Goal: Obtain resource: Download file/media

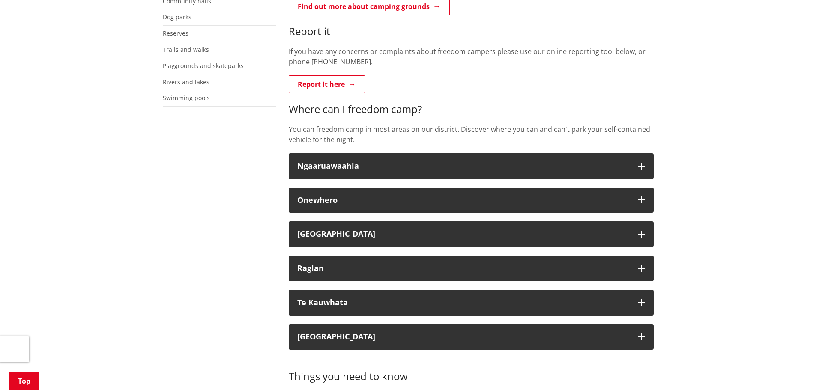
scroll to position [284, 0]
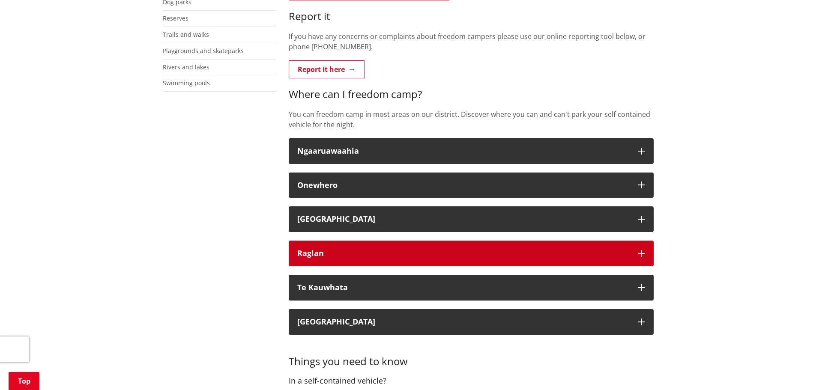
click at [642, 250] on icon "button" at bounding box center [641, 253] width 7 height 7
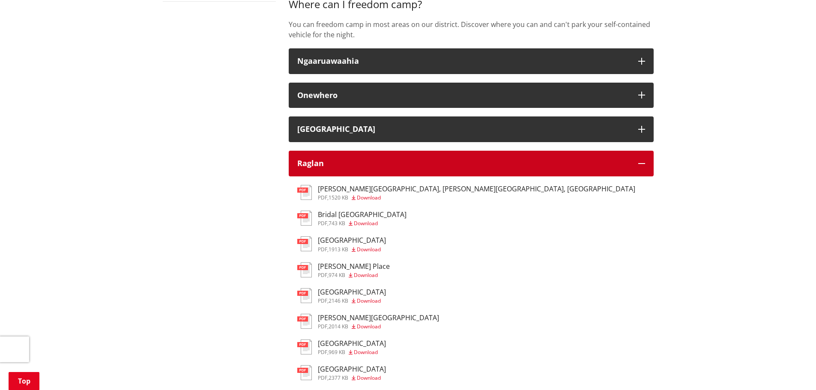
scroll to position [352, 0]
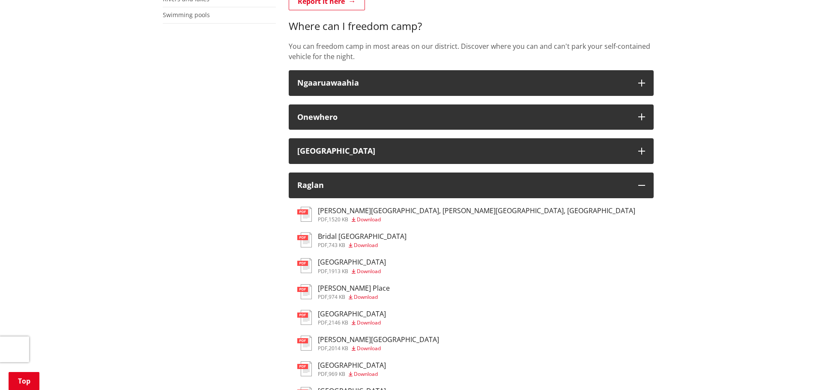
click at [309, 210] on img at bounding box center [304, 214] width 15 height 15
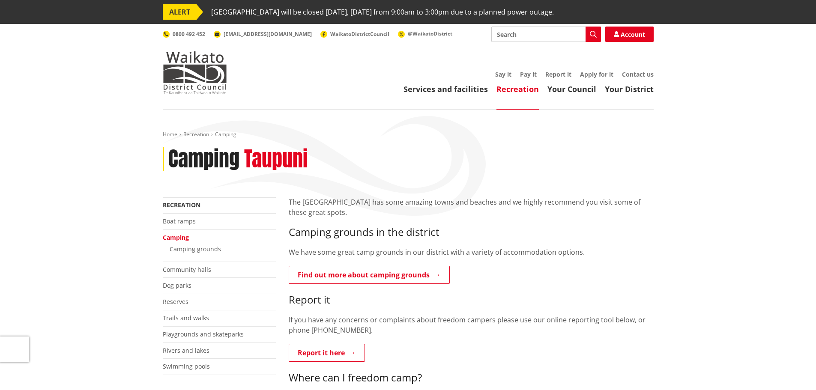
scroll to position [352, 0]
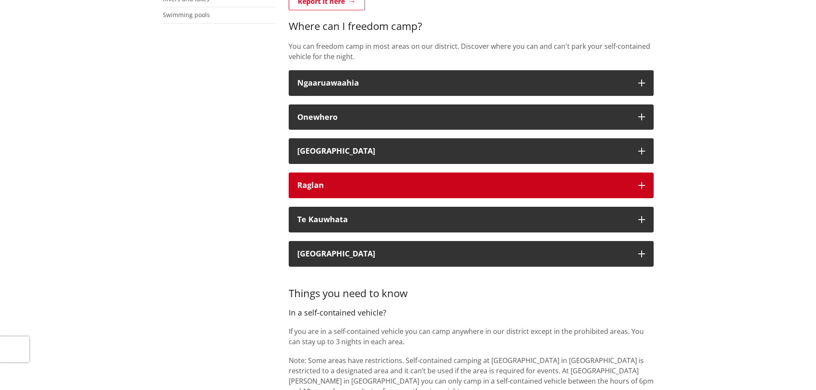
click at [644, 184] on icon "button" at bounding box center [641, 185] width 7 height 7
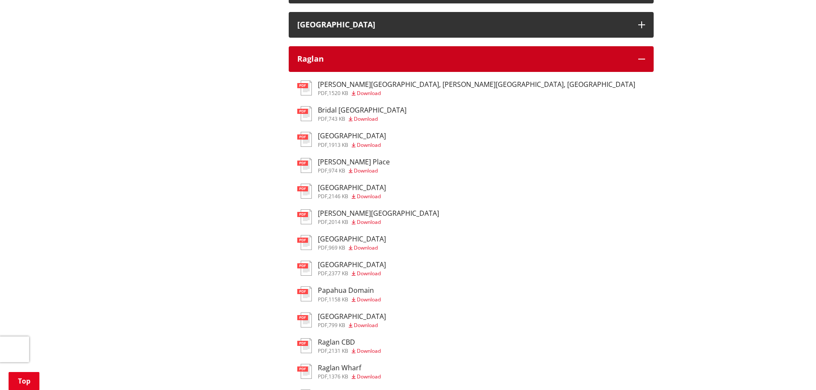
scroll to position [471, 0]
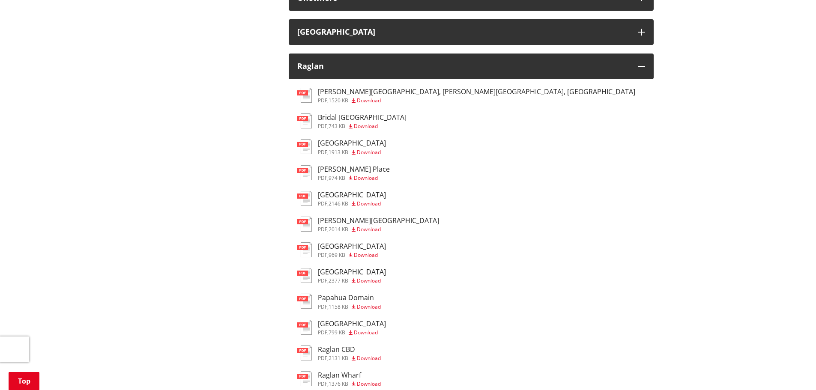
click at [313, 142] on link "pdf Cliff Street, Puriri Street pdf , 1913 KB Download" at bounding box center [341, 146] width 89 height 15
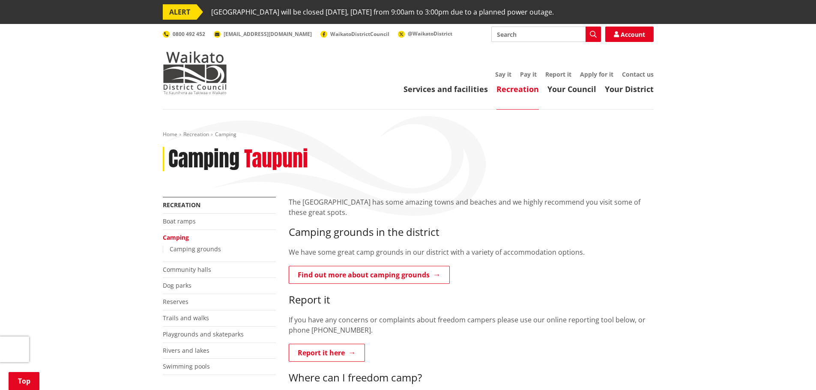
scroll to position [472, 0]
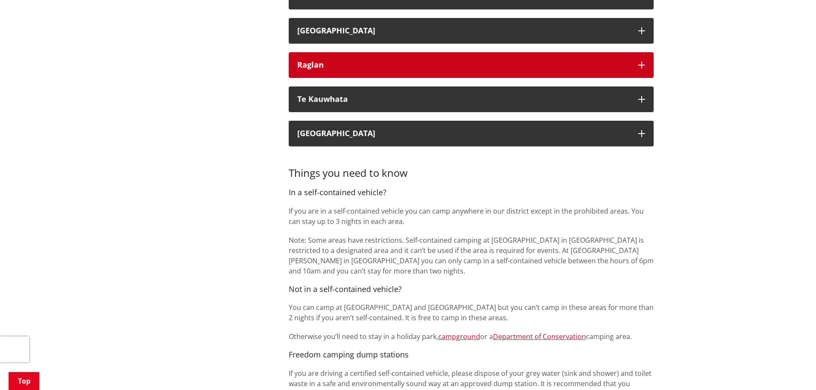
click at [640, 63] on icon "button" at bounding box center [641, 65] width 7 height 7
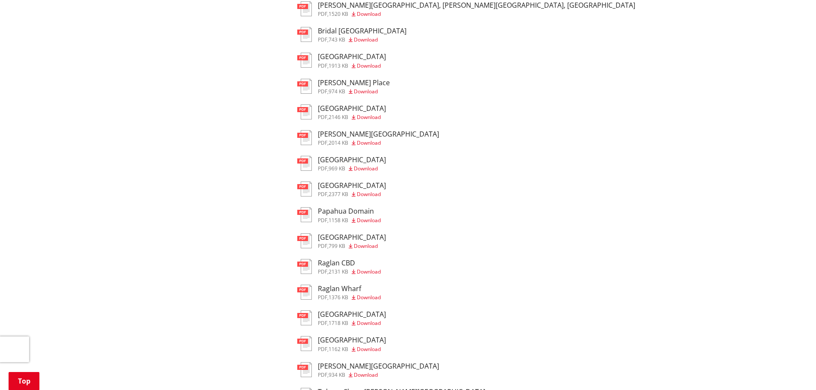
scroll to position [565, 0]
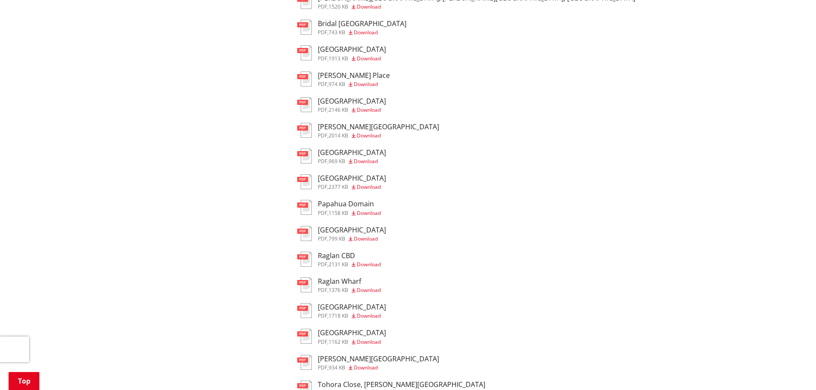
click at [311, 178] on img at bounding box center [304, 181] width 15 height 15
click at [305, 178] on img at bounding box center [304, 181] width 15 height 15
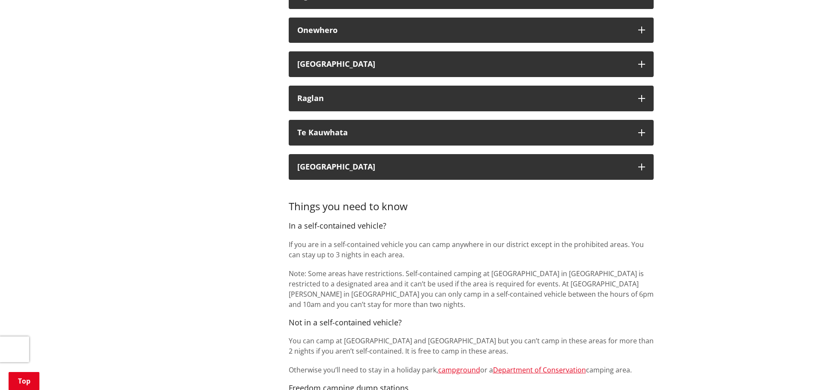
scroll to position [431, 0]
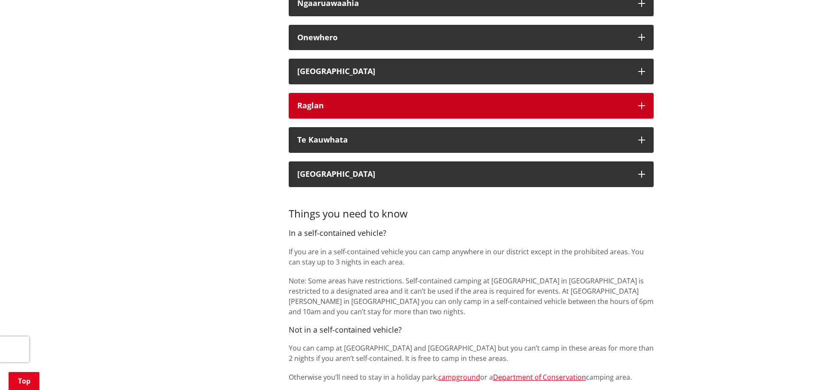
click at [645, 102] on button "Raglan" at bounding box center [471, 106] width 365 height 26
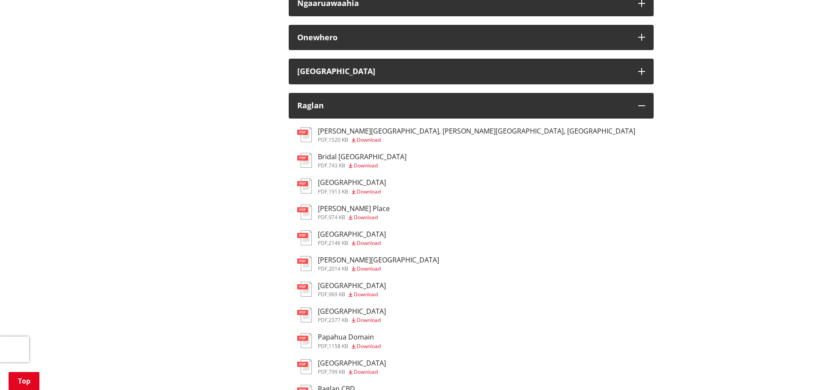
click at [306, 130] on img at bounding box center [304, 134] width 15 height 15
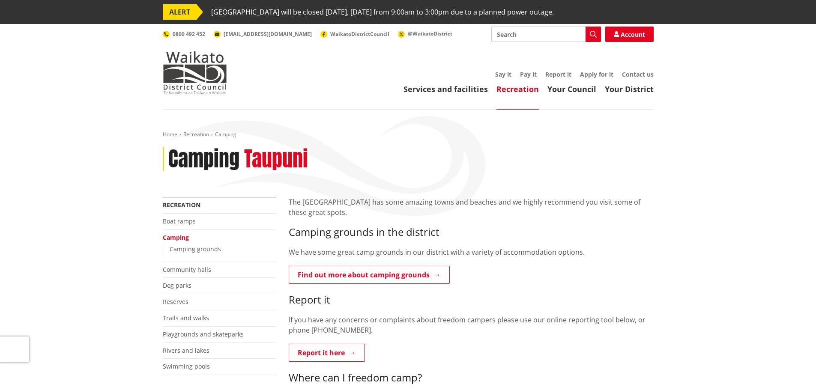
scroll to position [433, 0]
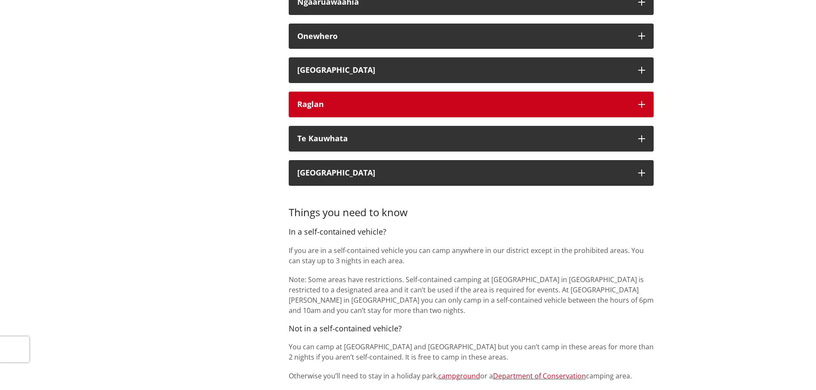
click at [641, 103] on icon "button" at bounding box center [641, 104] width 7 height 7
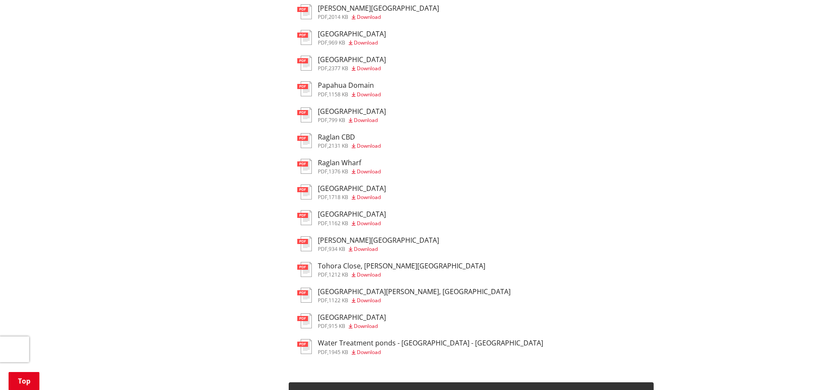
scroll to position [686, 0]
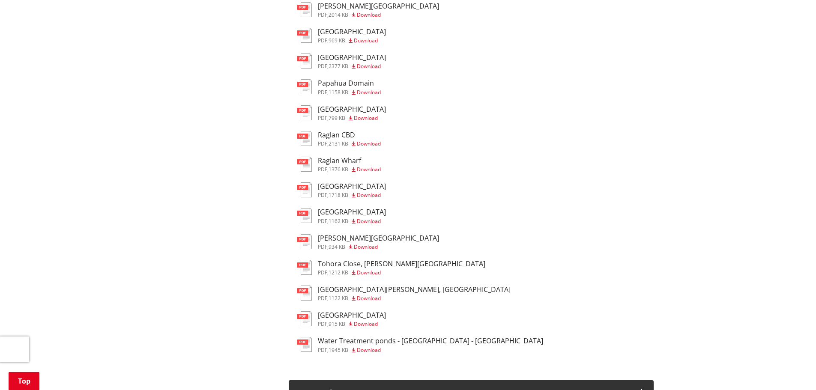
click at [366, 221] on span "Download" at bounding box center [369, 221] width 24 height 7
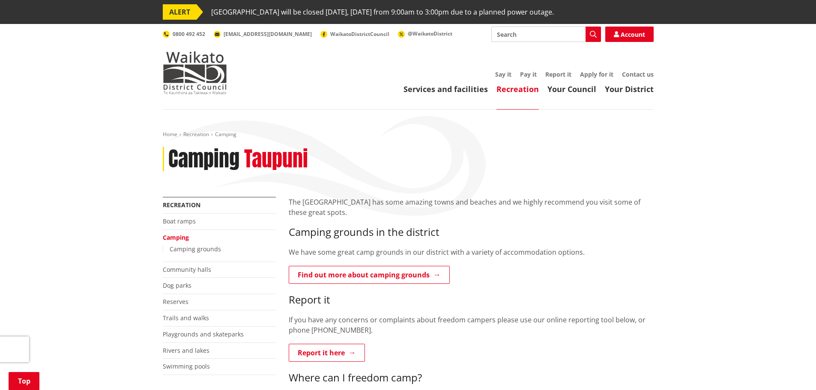
scroll to position [686, 0]
